Goal: Task Accomplishment & Management: Manage account settings

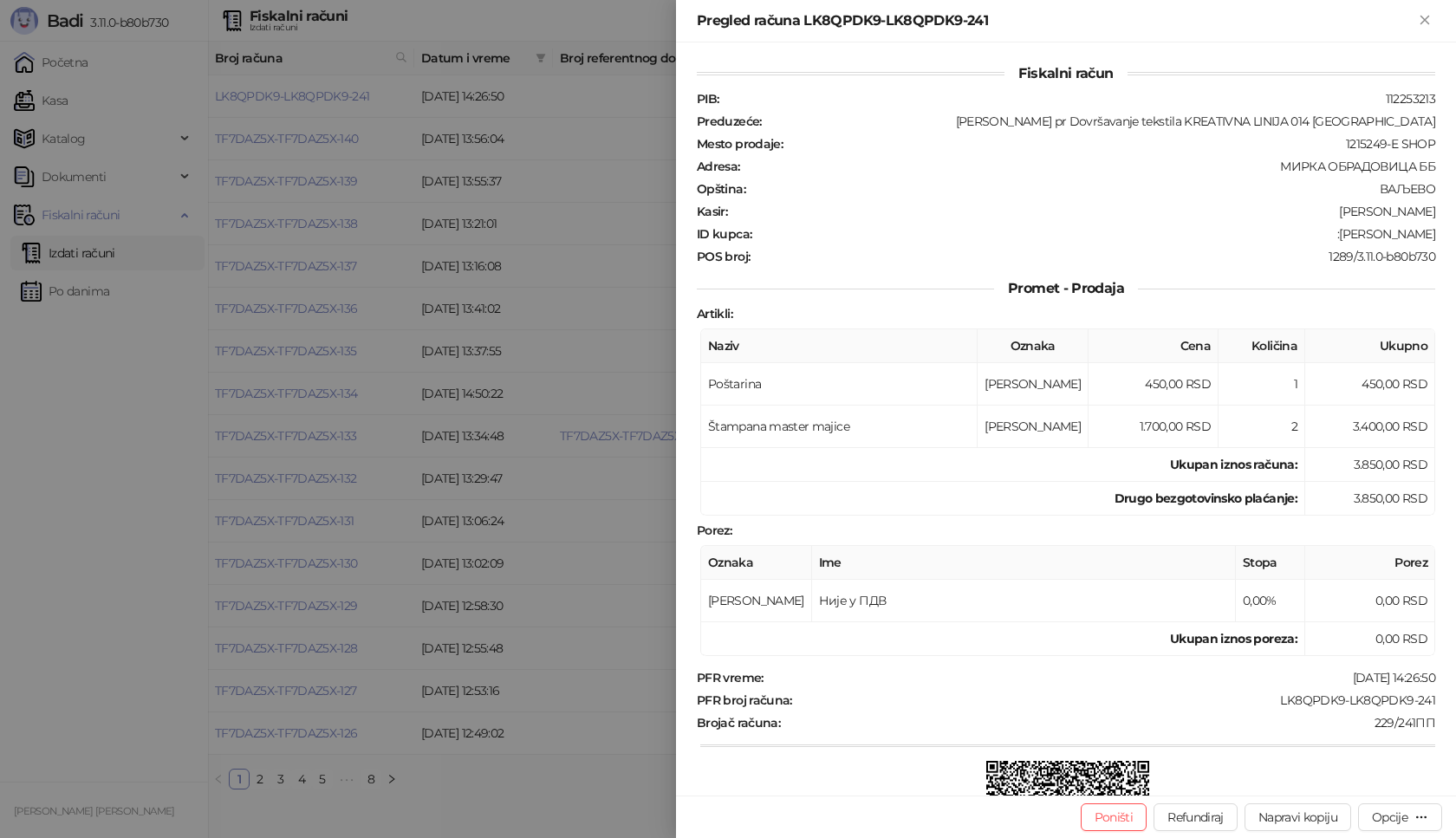
click at [52, 447] on div at bounding box center [728, 419] width 1456 height 838
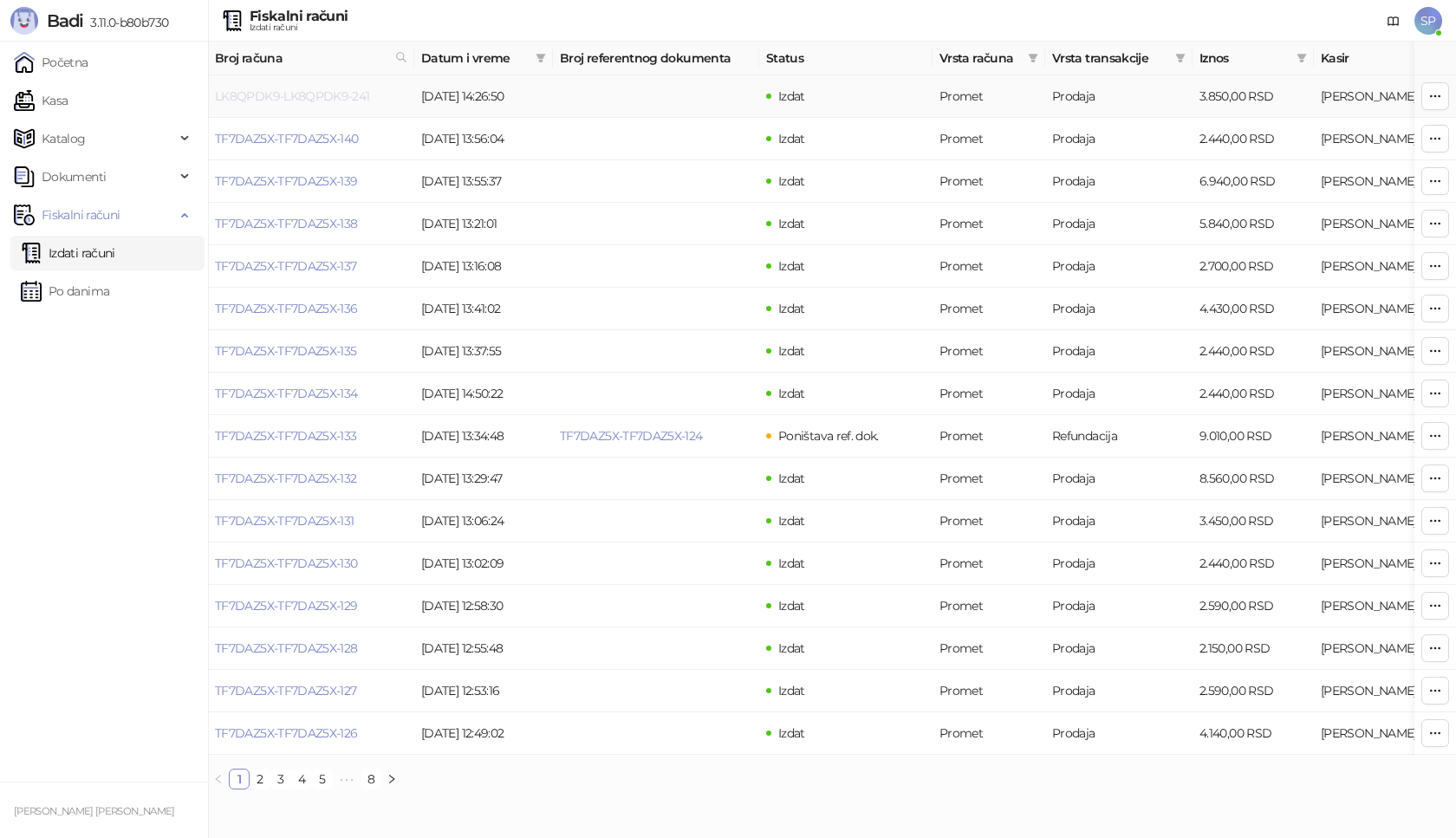
click at [291, 97] on link "LK8QPDK9-LK8QPDK9-241" at bounding box center [292, 96] width 155 height 16
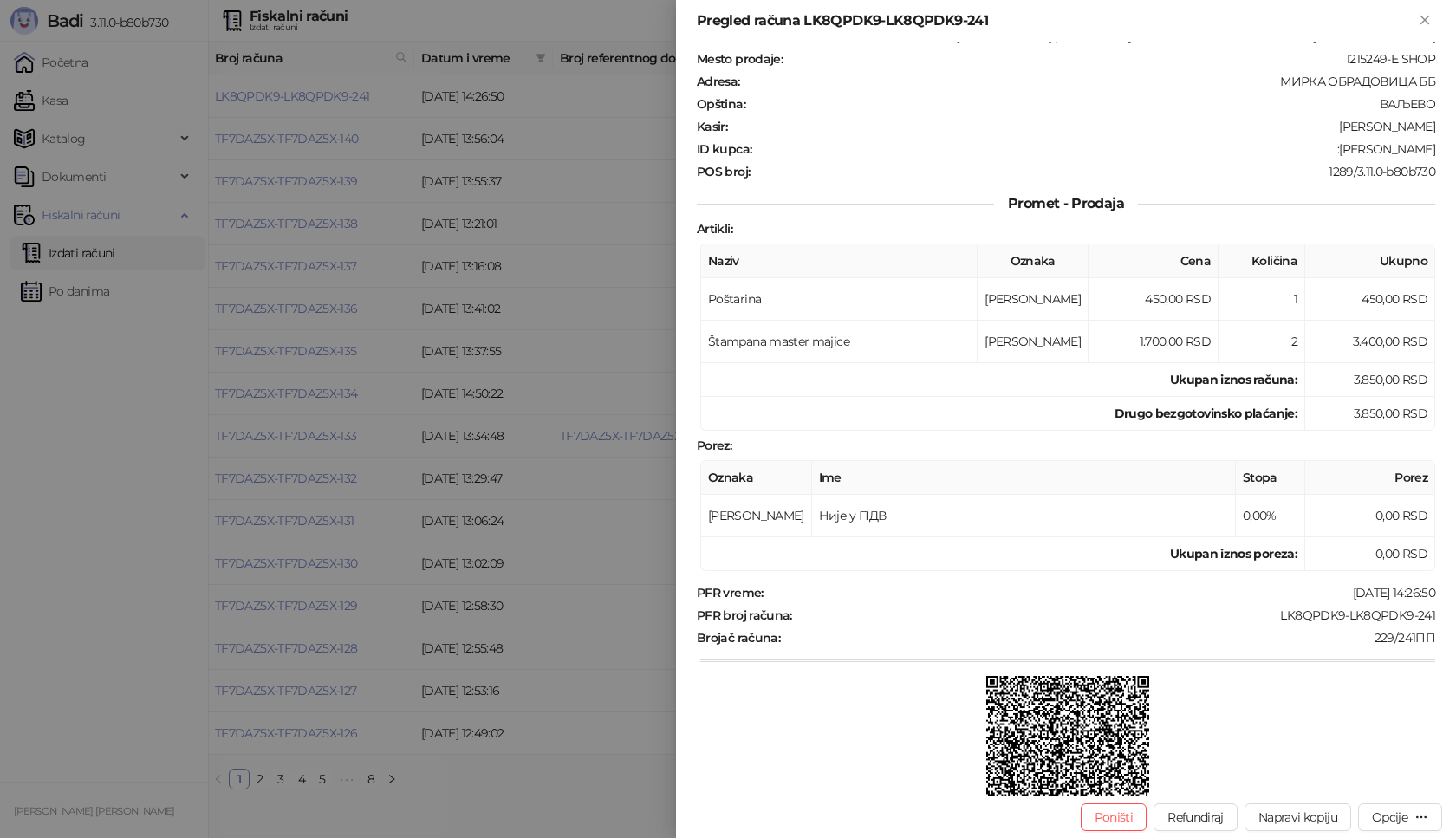
scroll to position [209, 0]
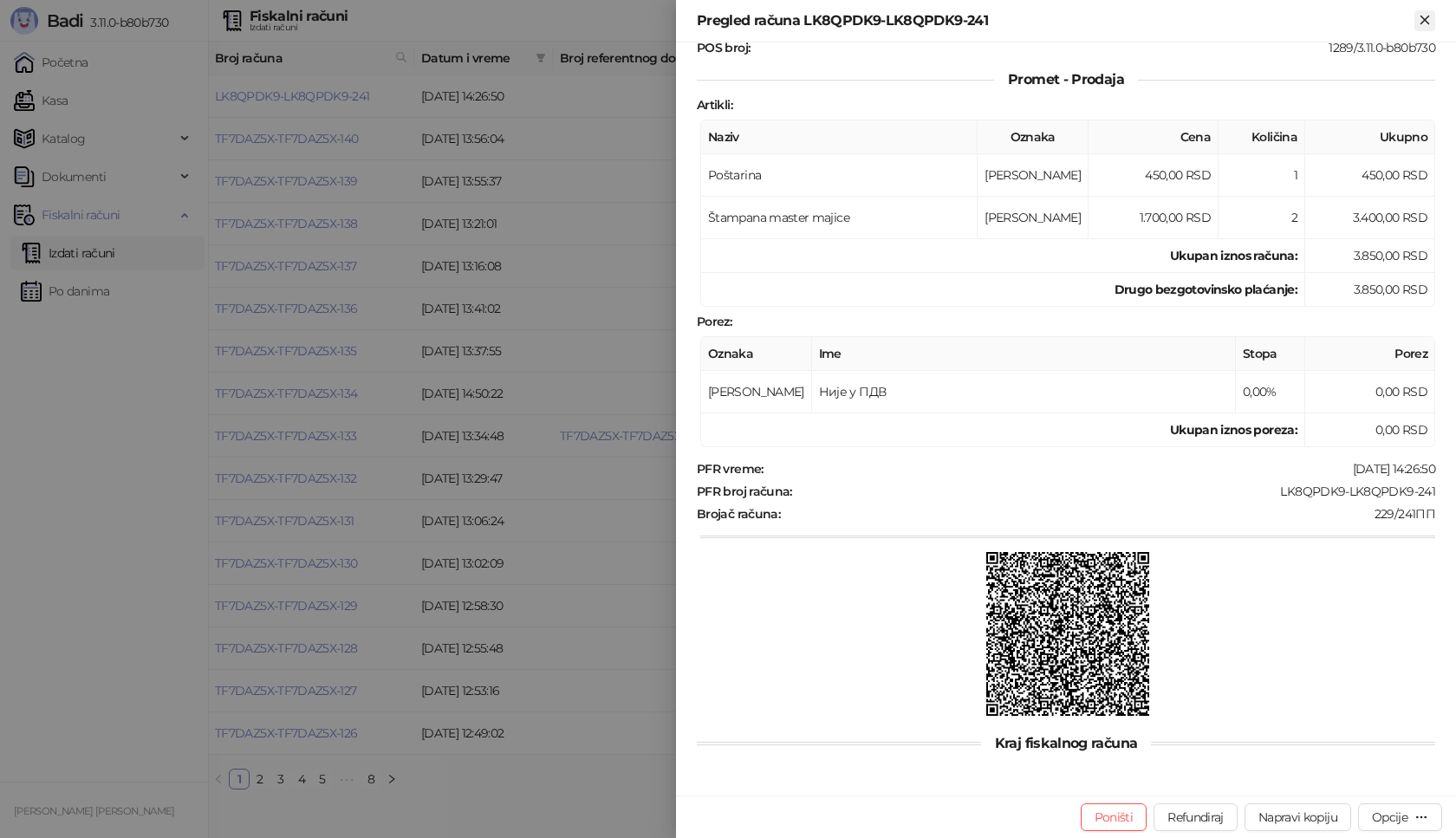
click at [1426, 16] on icon "Zatvori" at bounding box center [1425, 20] width 16 height 16
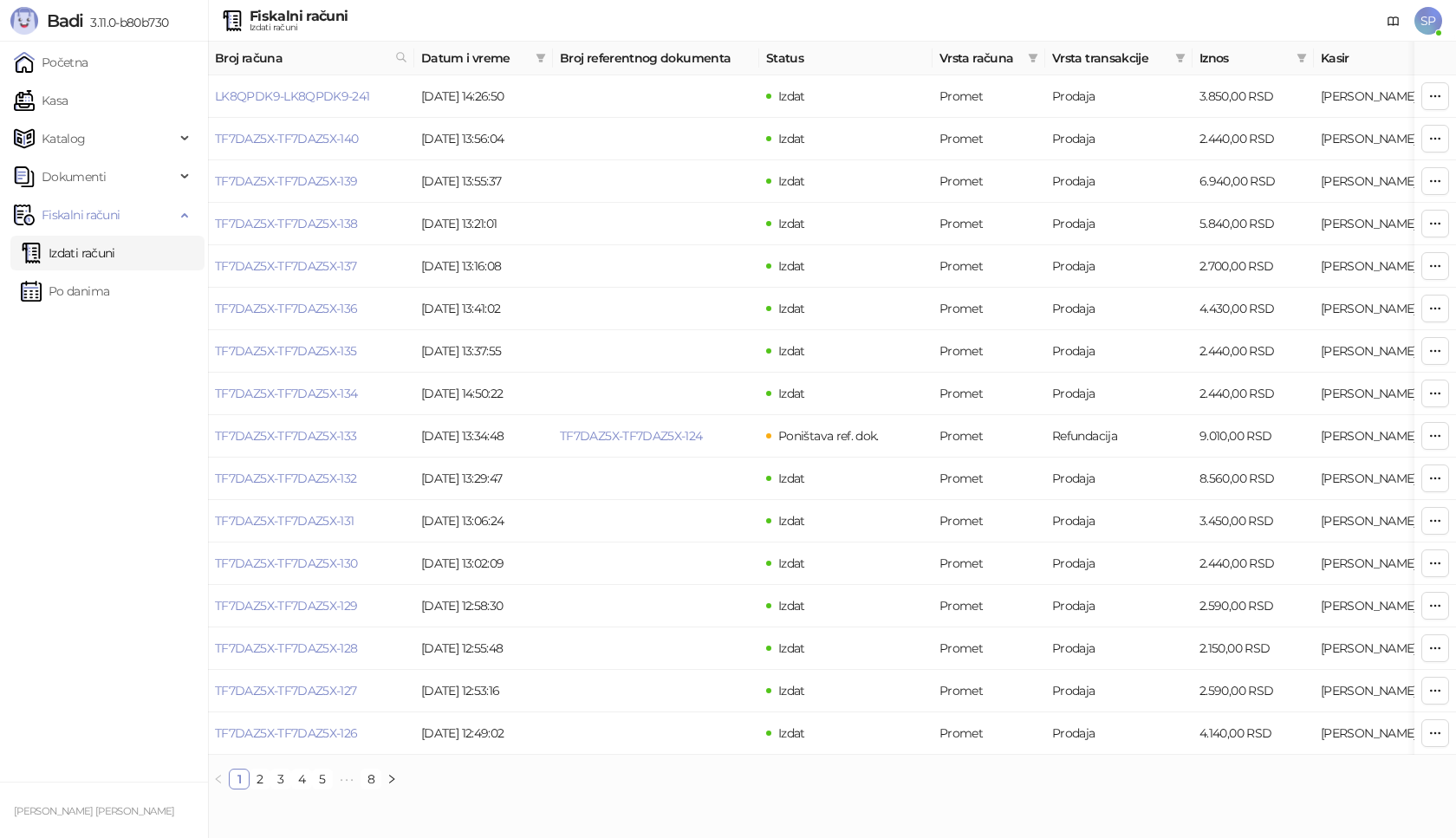
click at [1428, 21] on span "SP" at bounding box center [1429, 21] width 28 height 28
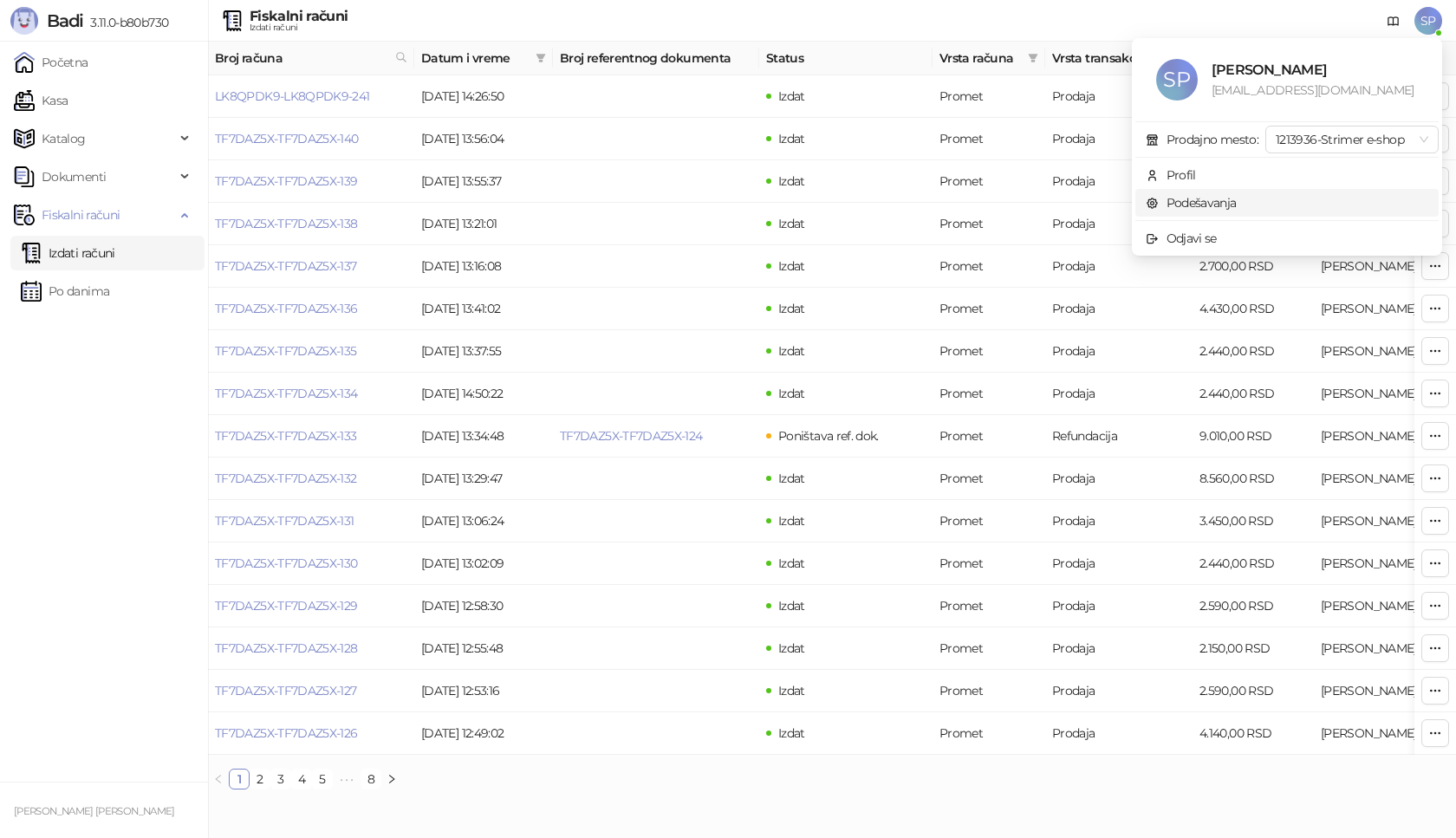
click at [1224, 203] on link "Podešavanja" at bounding box center [1191, 202] width 91 height 16
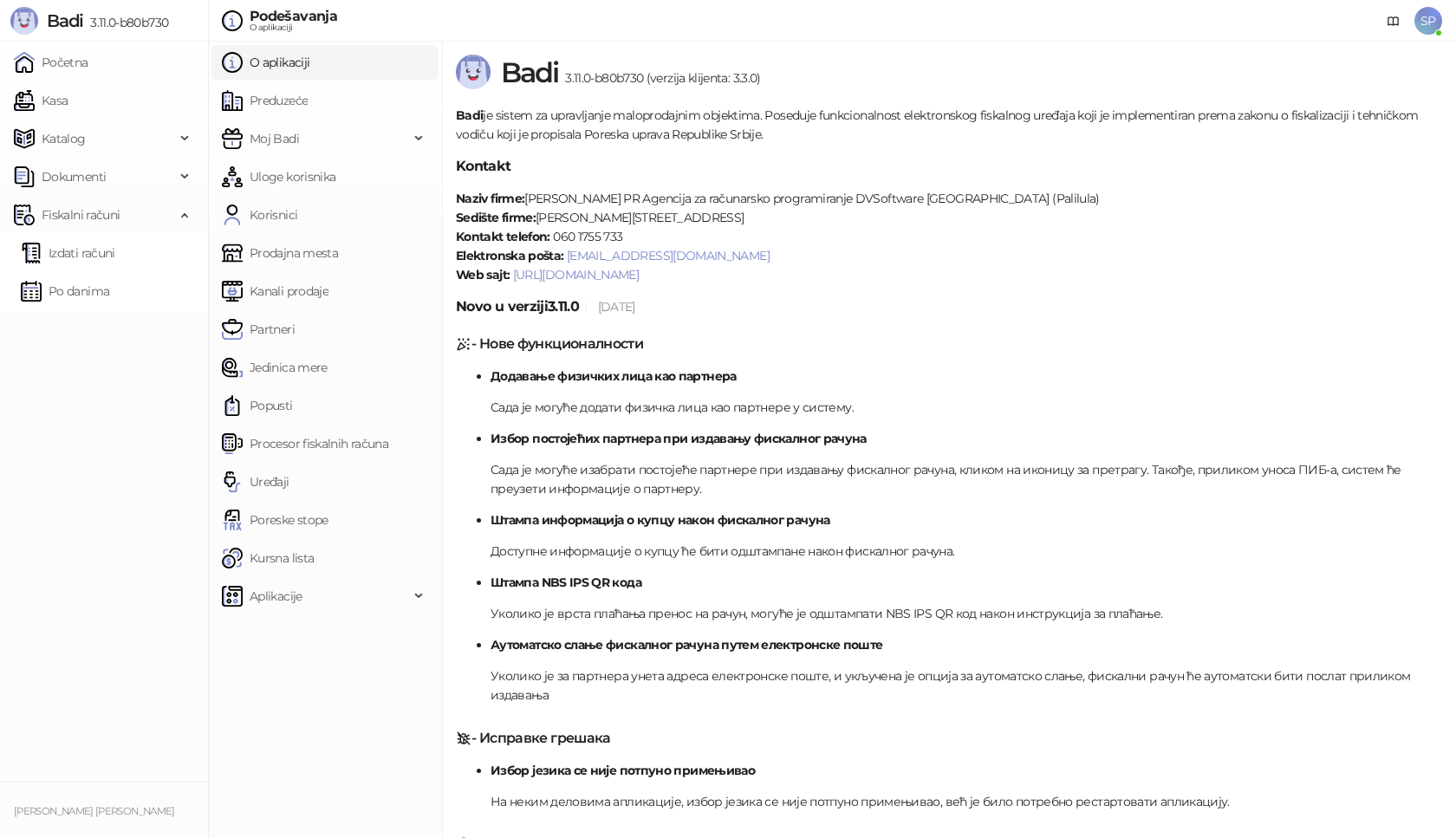
drag, startPoint x: 281, startPoint y: 251, endPoint x: 308, endPoint y: 232, distance: 33.0
click at [281, 251] on link "Prodajna mesta" at bounding box center [280, 252] width 116 height 35
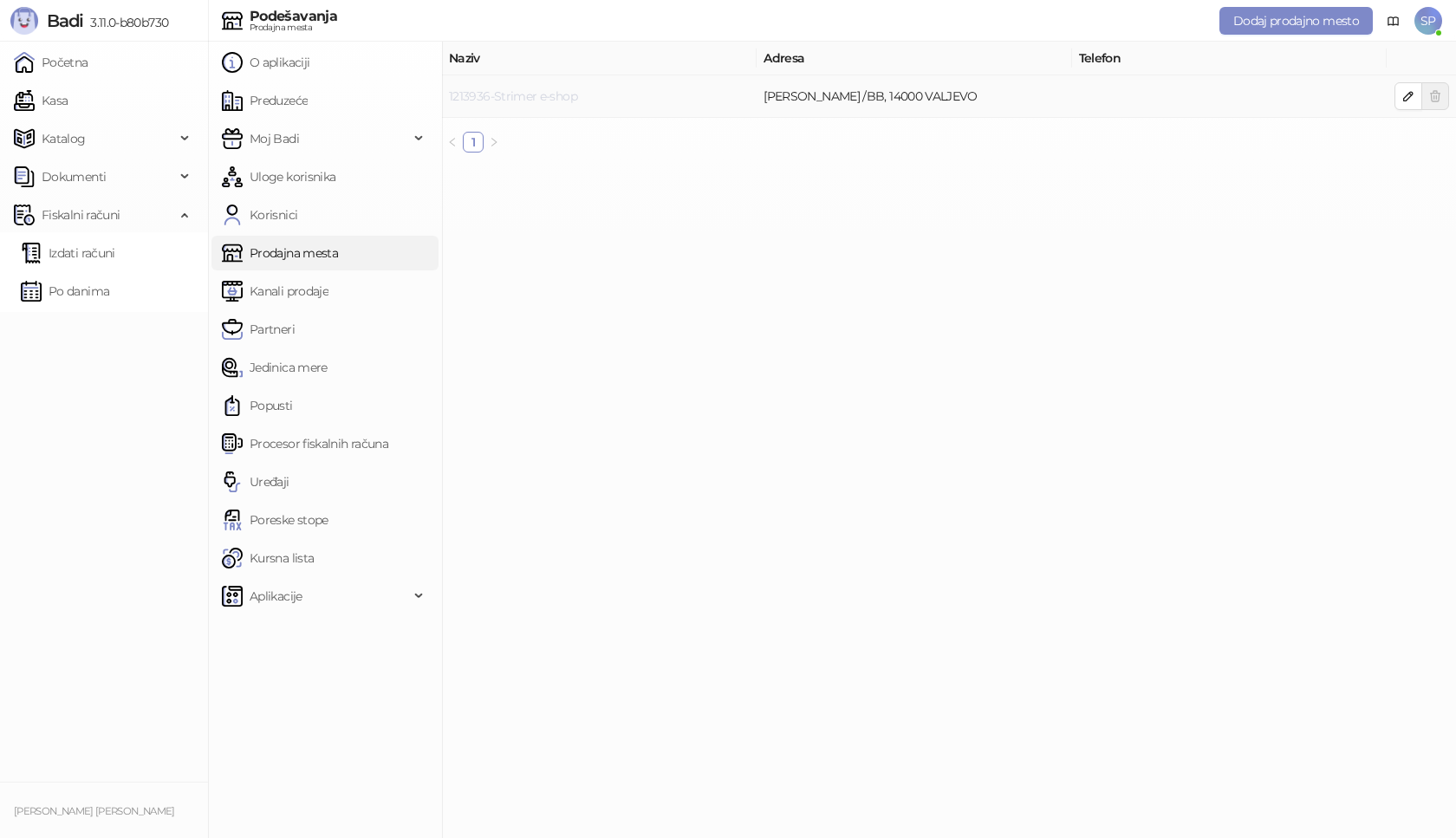
click at [488, 98] on link "1213936-Strimer e-shop" at bounding box center [513, 96] width 128 height 16
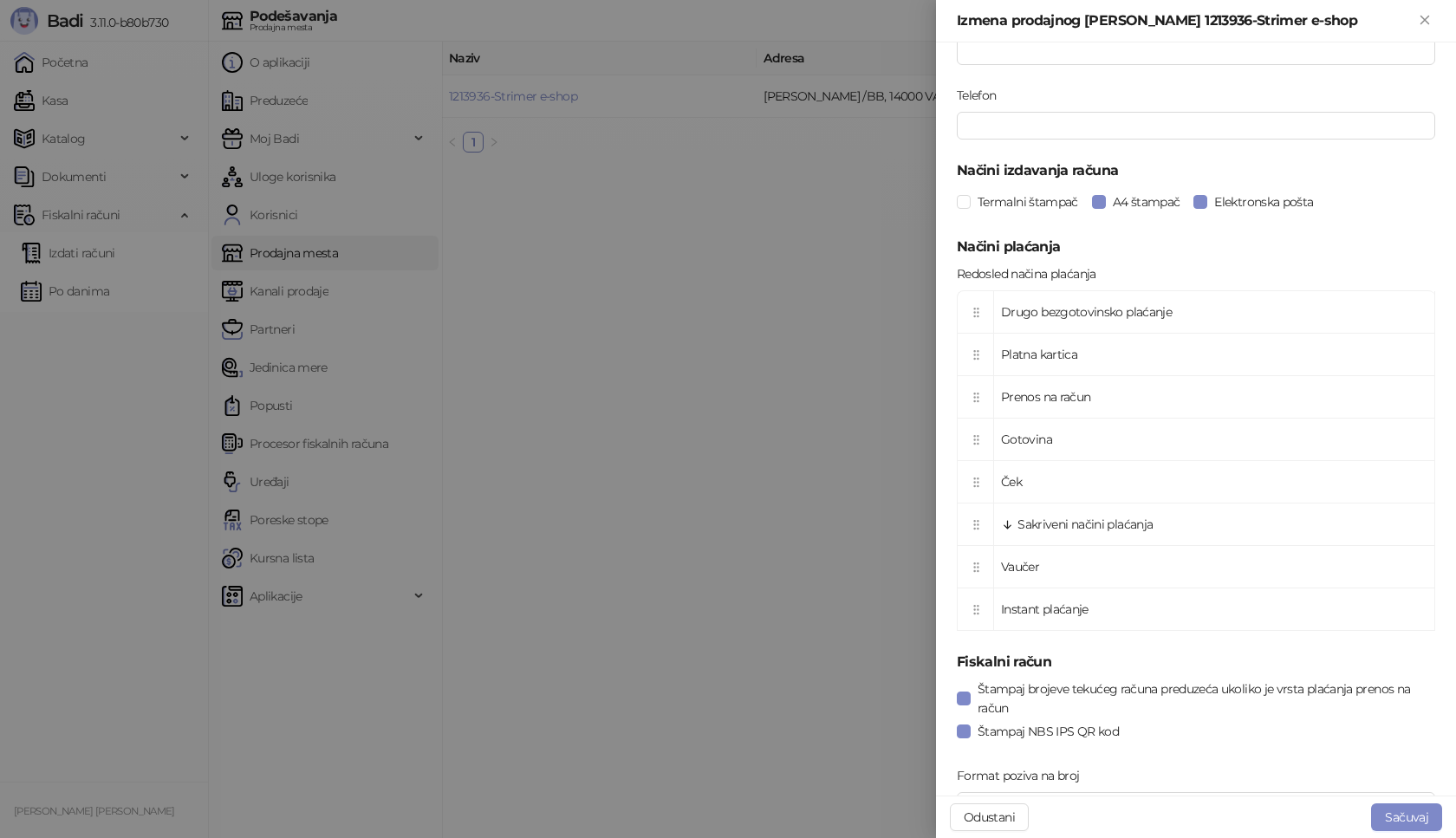
scroll to position [433, 0]
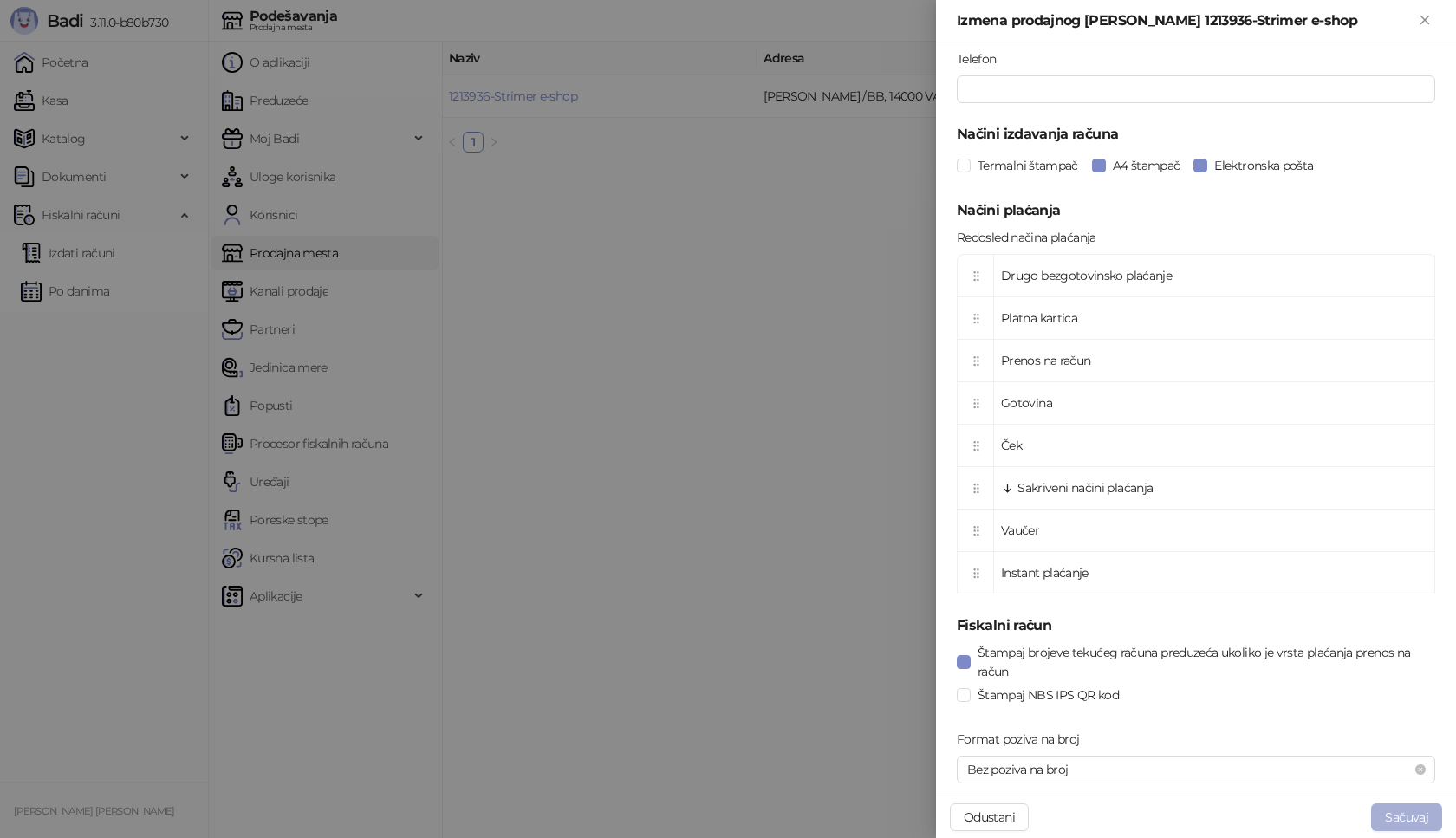
click at [1403, 814] on button "Sačuvaj" at bounding box center [1407, 817] width 71 height 28
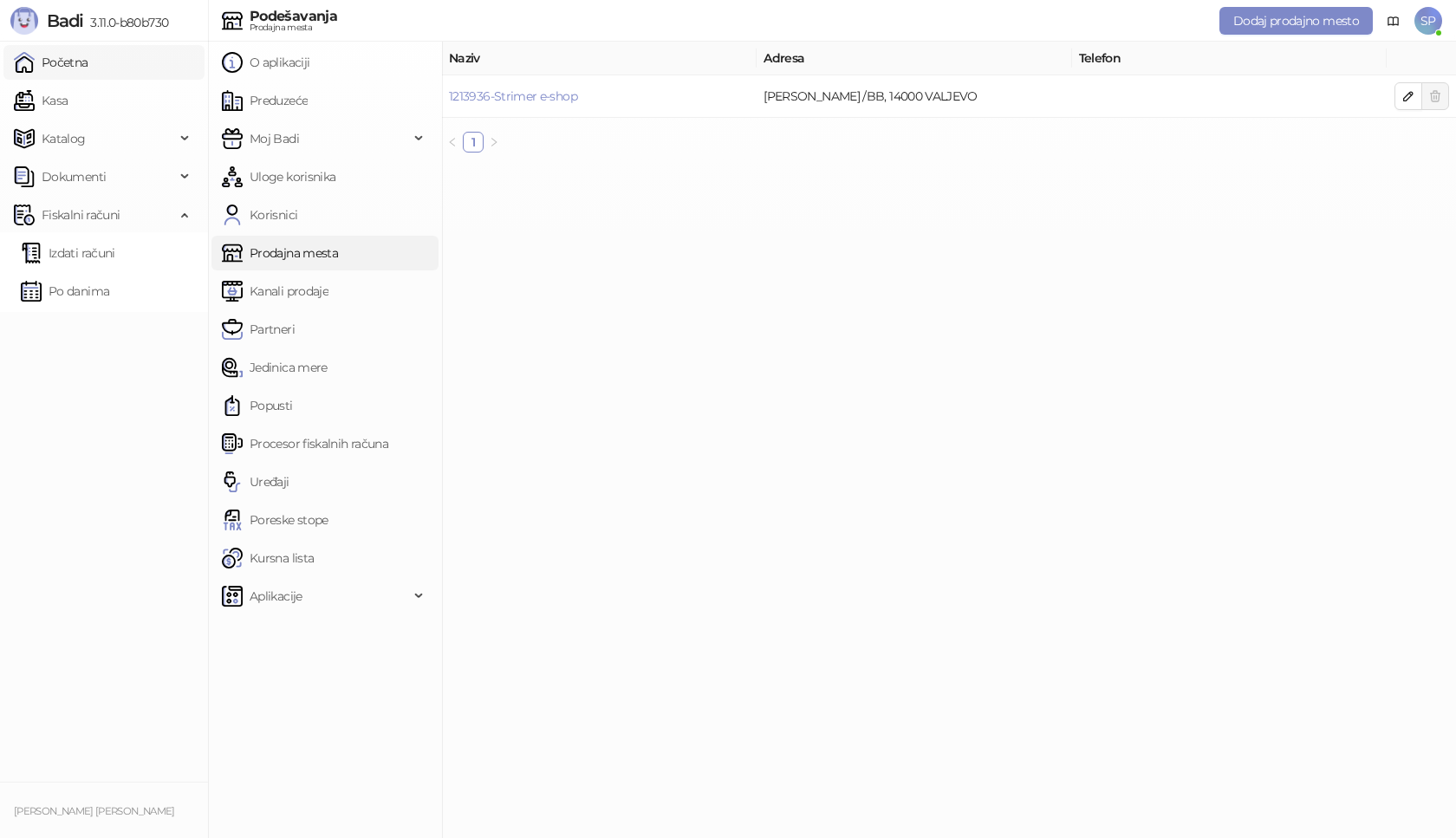
click at [66, 58] on link "Početna" at bounding box center [52, 62] width 75 height 35
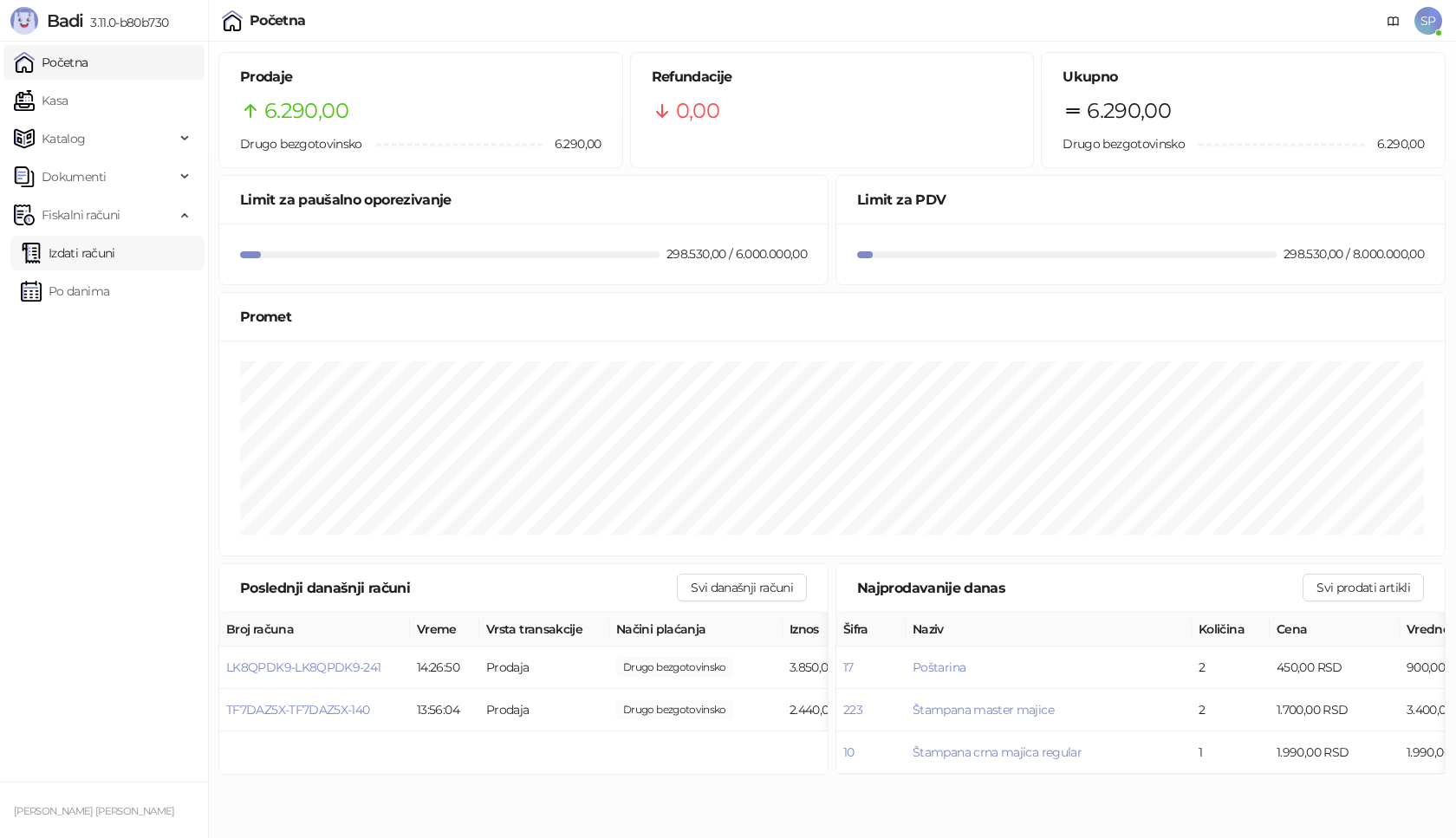
click at [65, 253] on link "Izdati računi" at bounding box center [68, 252] width 95 height 35
